Goal: Transaction & Acquisition: Purchase product/service

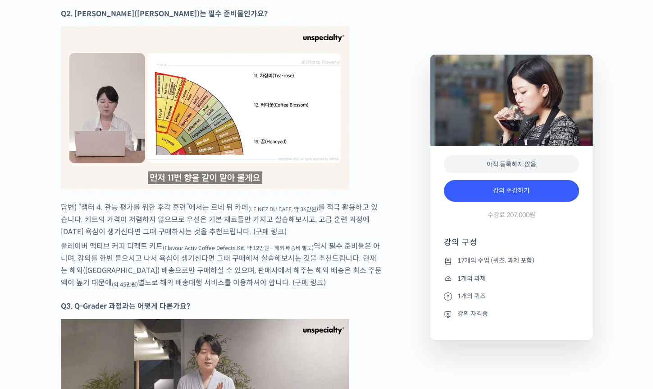
scroll to position [4959, 0]
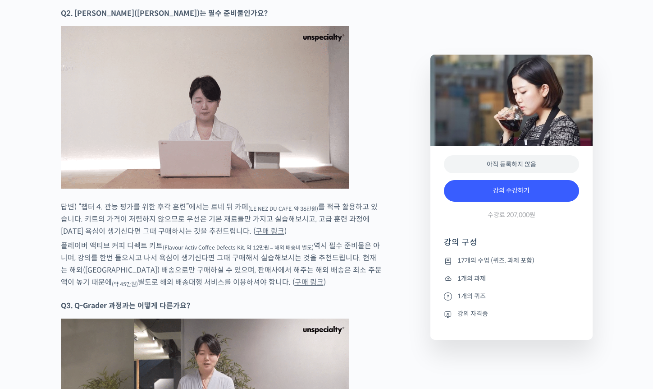
click at [295, 277] on link "구매 링크" at bounding box center [309, 281] width 29 height 9
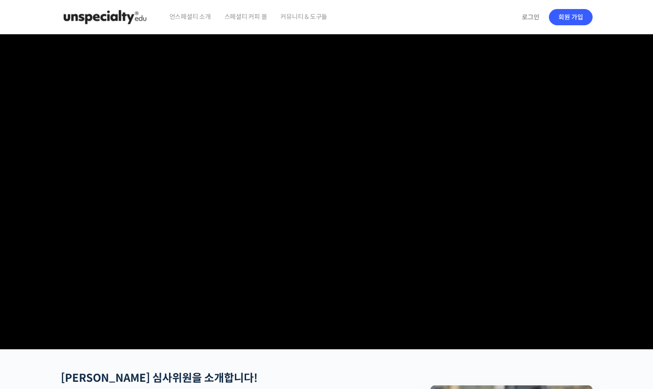
click at [102, 17] on img at bounding box center [105, 17] width 88 height 27
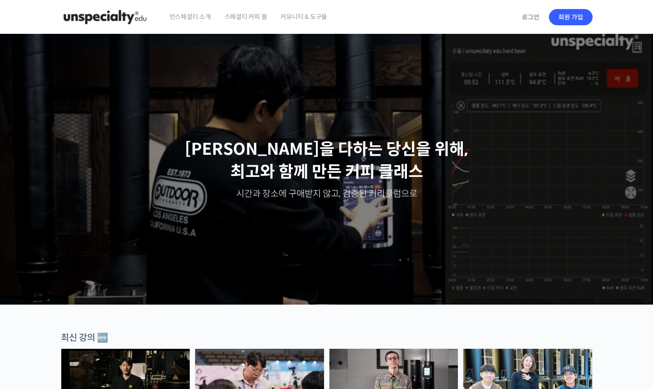
click at [247, 16] on span "스페셜티 커피 몰" at bounding box center [246, 17] width 43 height 34
